Goal: Check status: Check status

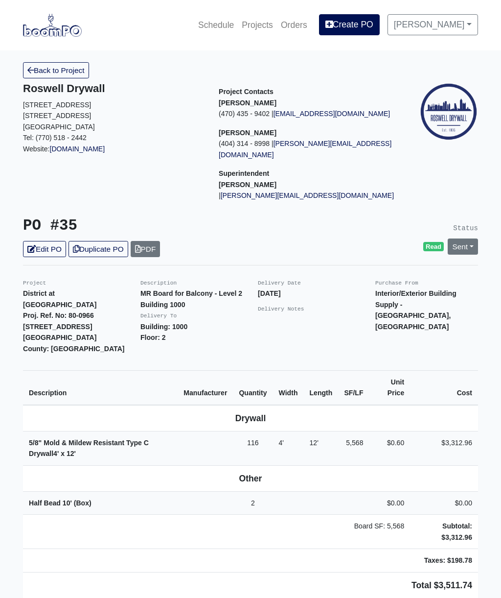
click at [463, 238] on link "Sent" at bounding box center [463, 246] width 30 height 16
click at [390, 292] on link "Complete" at bounding box center [407, 299] width 146 height 15
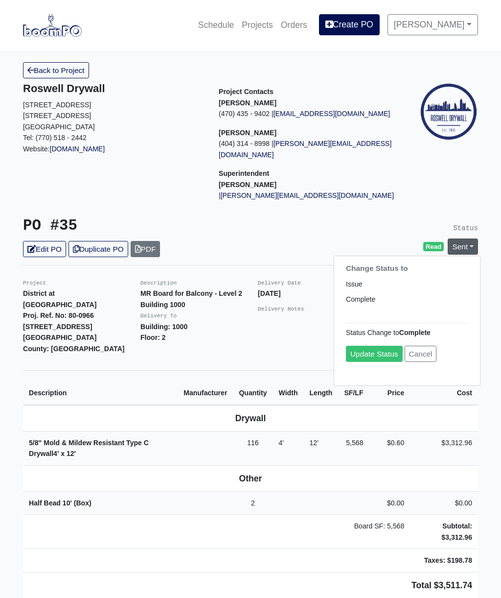
click at [376, 346] on link "Update Status" at bounding box center [374, 354] width 57 height 16
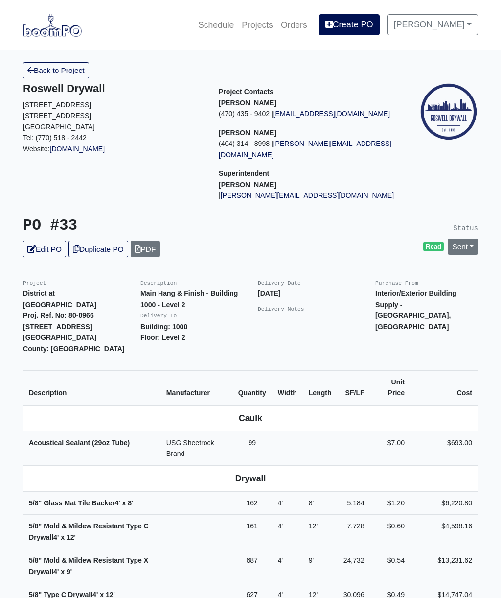
click at [466, 238] on link "Sent" at bounding box center [463, 246] width 30 height 16
click at [375, 292] on link "Complete" at bounding box center [407, 299] width 146 height 15
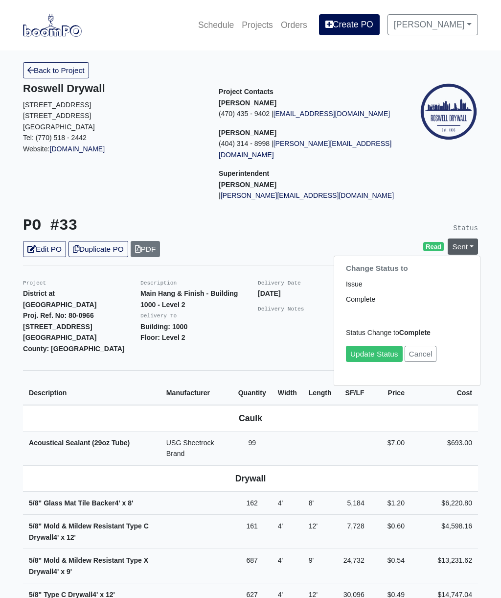
click at [377, 346] on link "Update Status" at bounding box center [374, 354] width 57 height 16
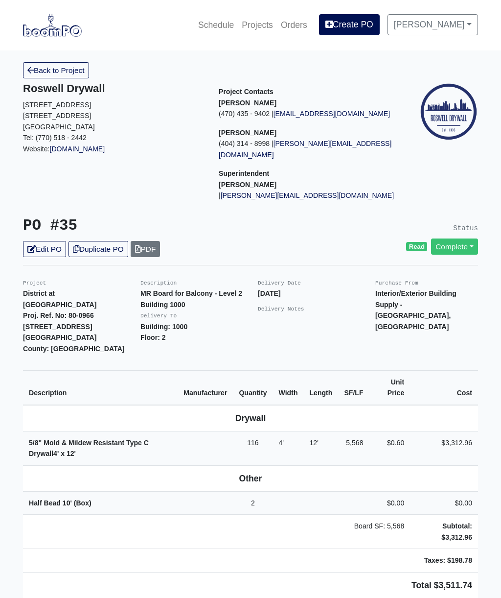
scroll to position [304, 0]
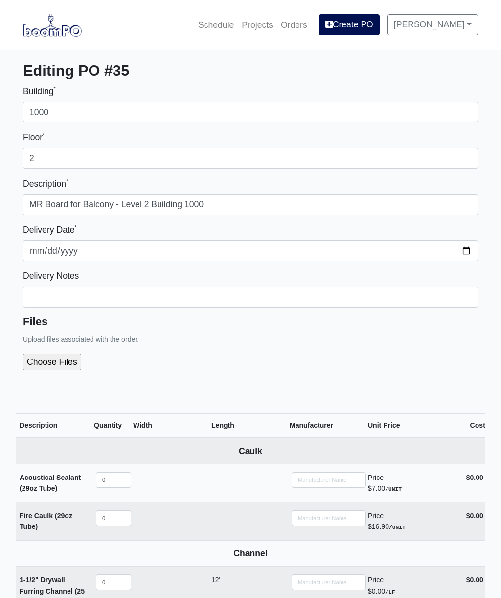
select select
